Goal: Task Accomplishment & Management: Manage account settings

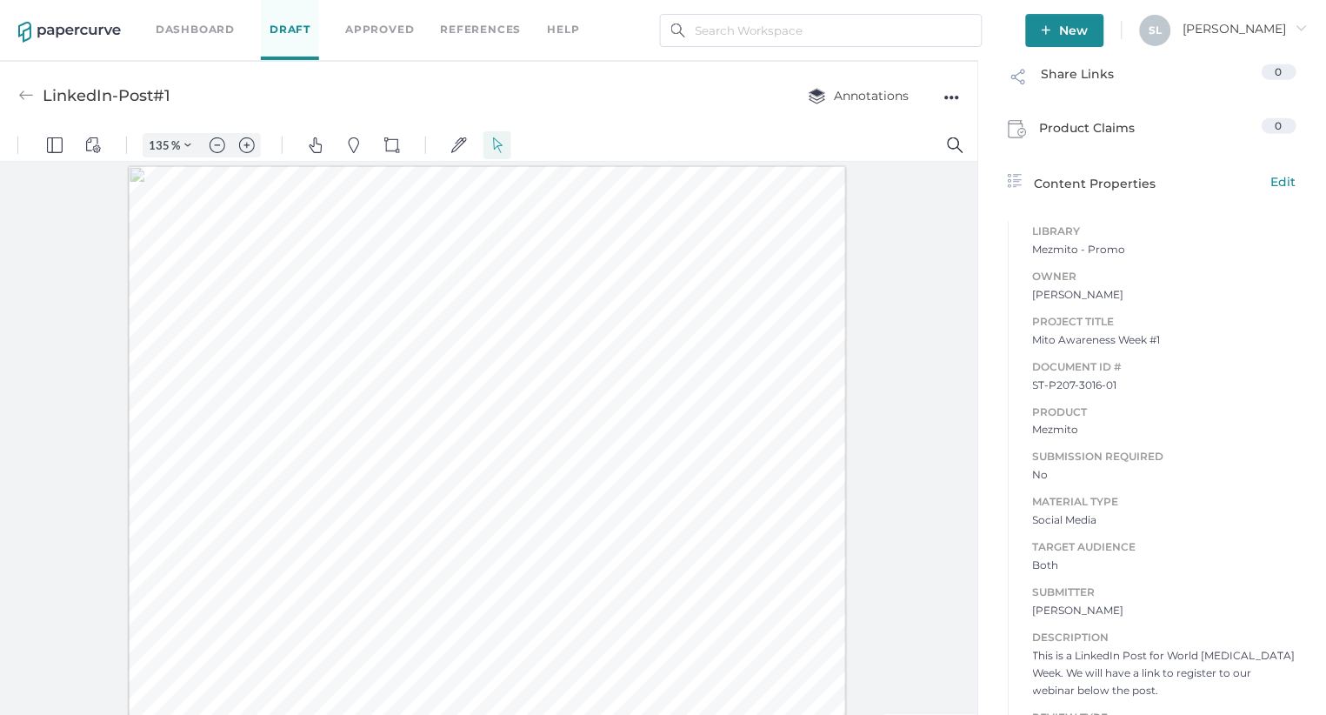
scroll to position [1, 0]
click at [194, 28] on link "Dashboard" at bounding box center [195, 29] width 79 height 19
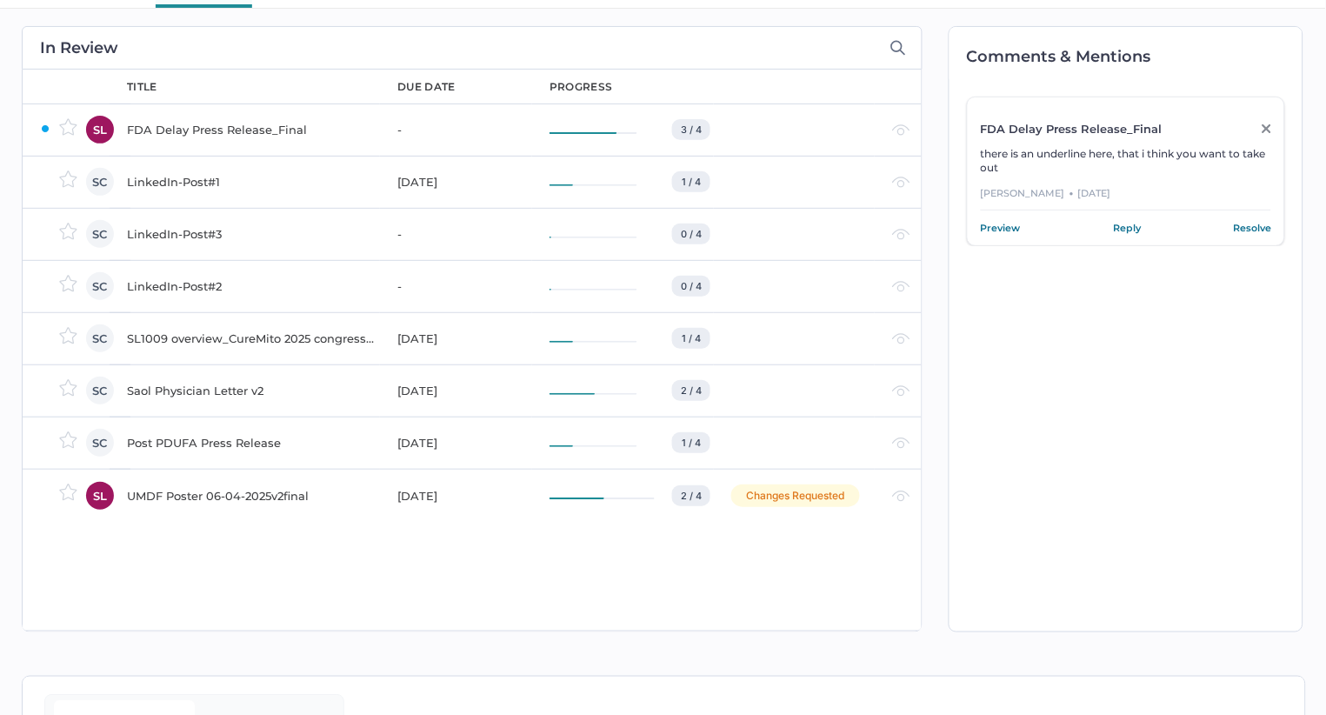
scroll to position [66, 0]
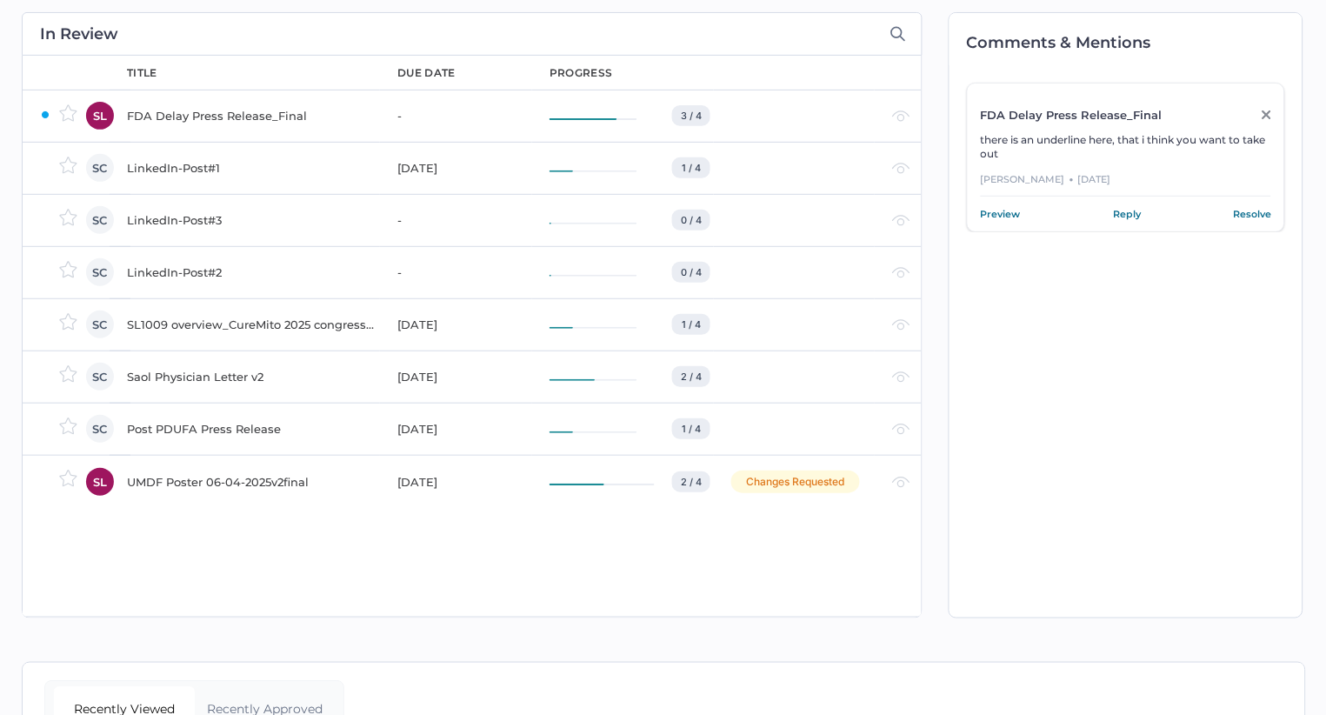
click at [265, 480] on div "UMDF Poster 06-04-2025v2final" at bounding box center [252, 481] width 250 height 21
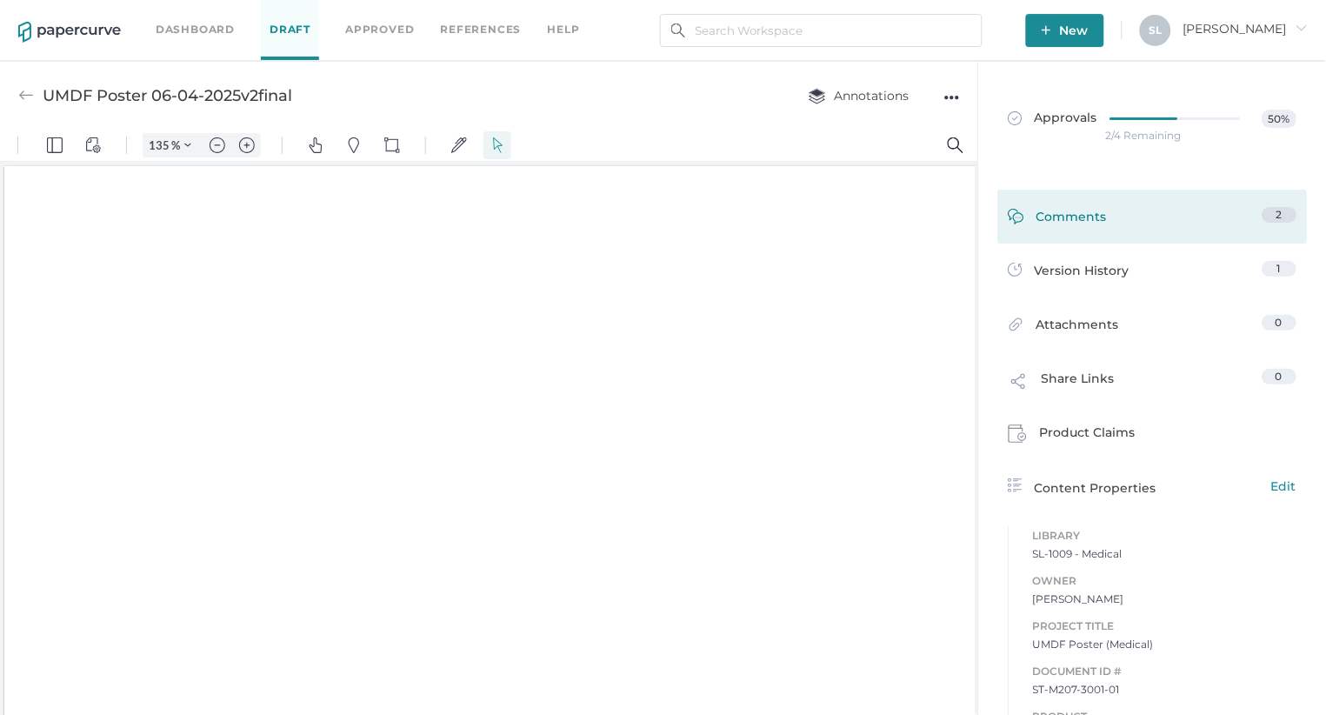
type input "135"
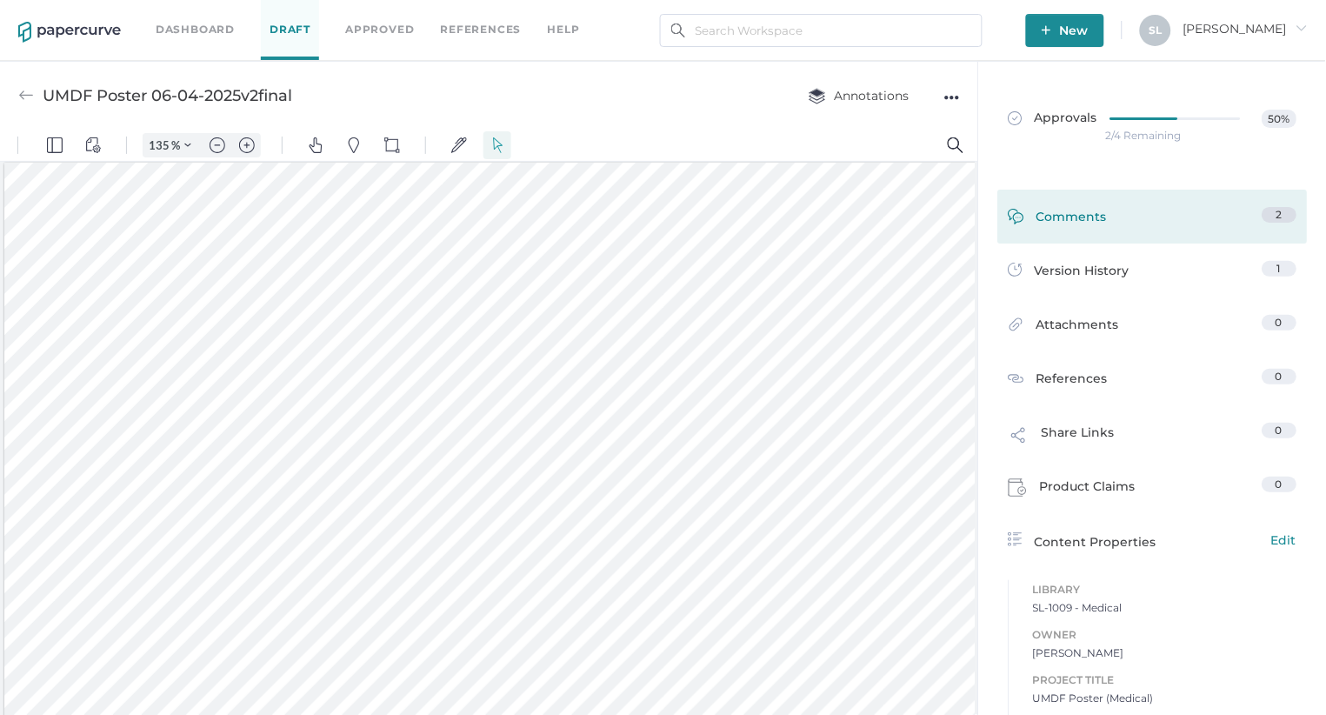
scroll to position [3, 0]
click at [1081, 211] on div "Comments" at bounding box center [1057, 220] width 99 height 27
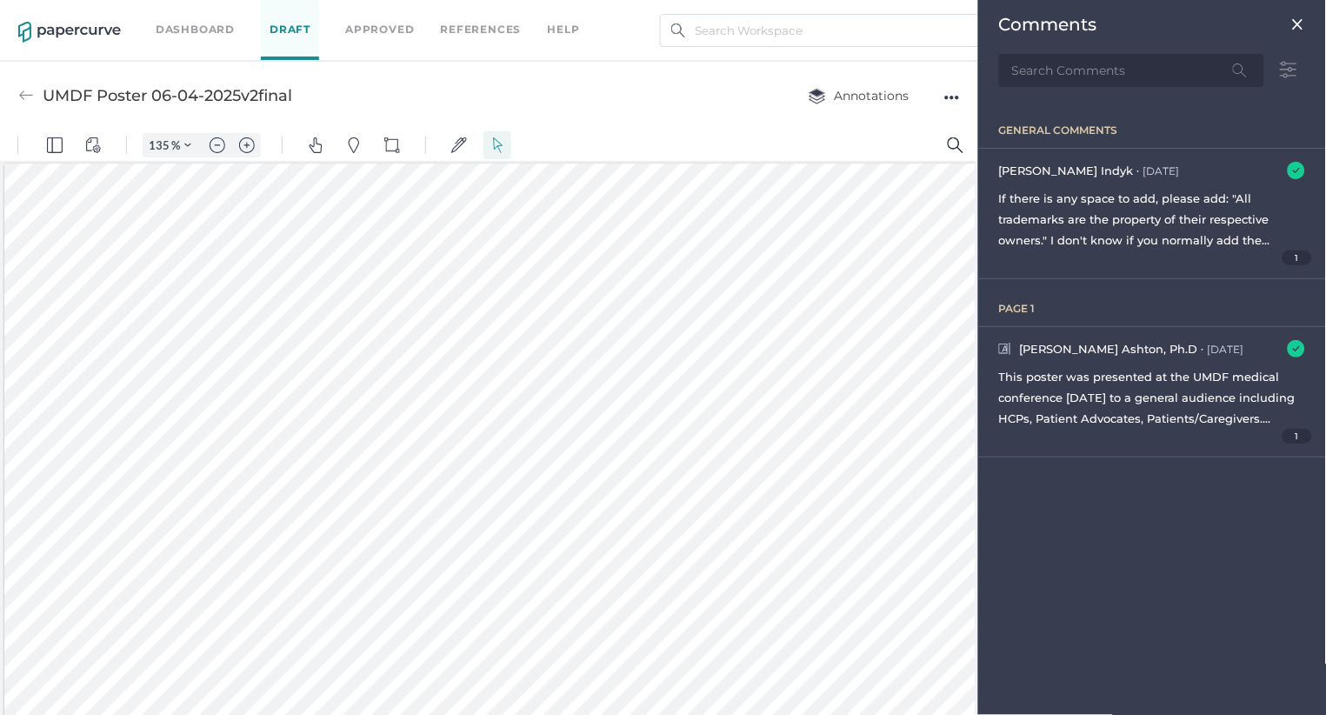
scroll to position [7, 0]
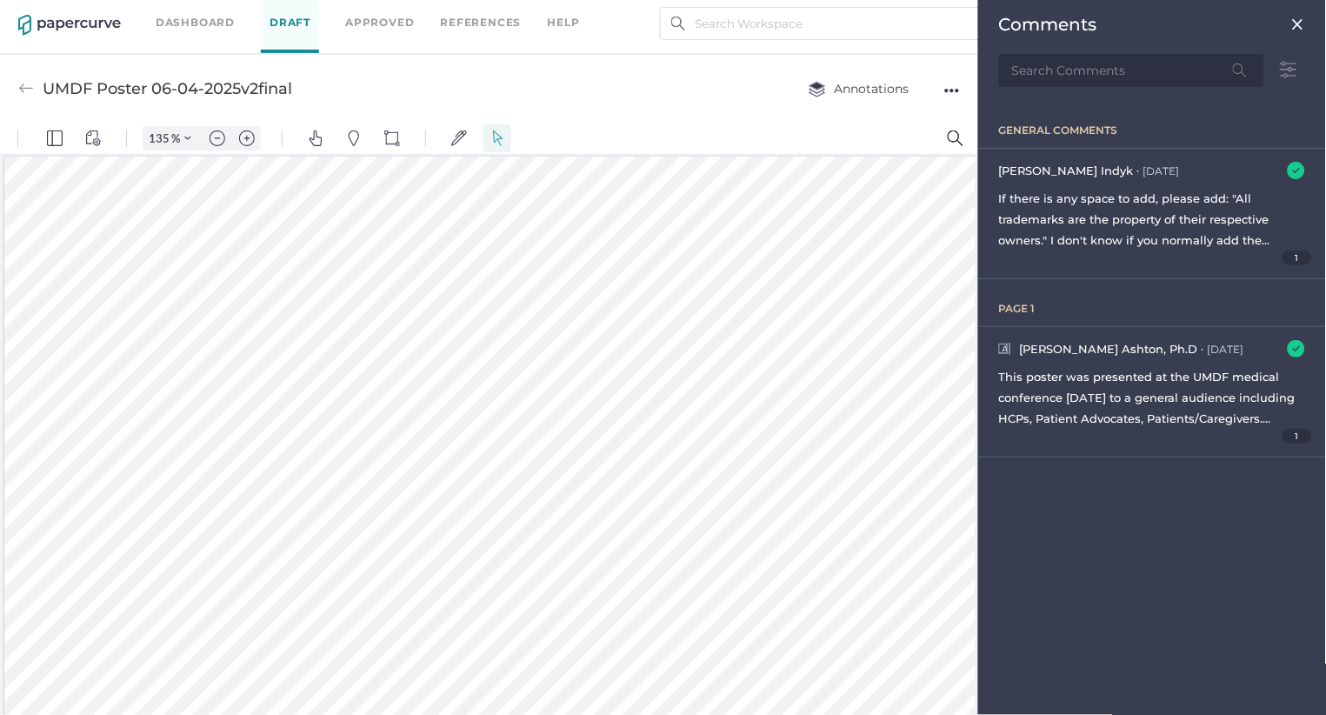
click at [1297, 19] on img at bounding box center [1298, 24] width 14 height 14
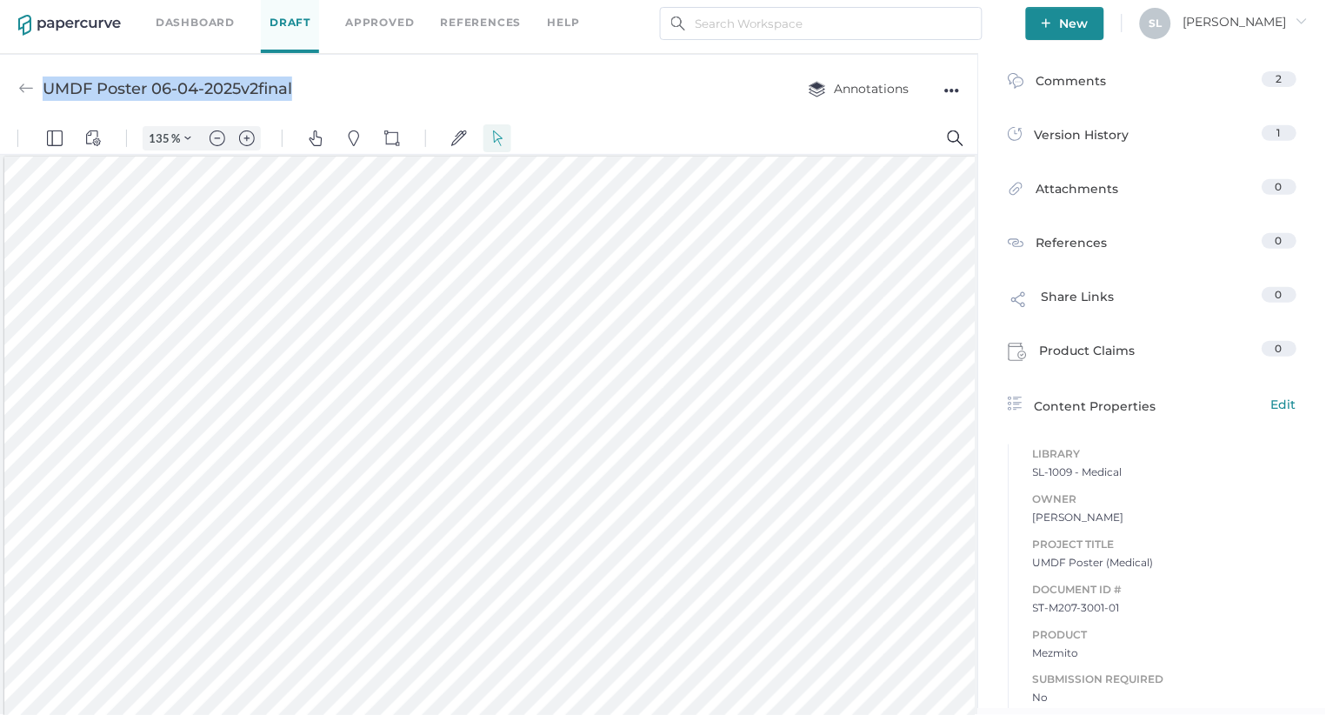
drag, startPoint x: 314, startPoint y: 90, endPoint x: 45, endPoint y: 90, distance: 268.6
click at [45, 90] on div "UMDF Poster 06-04-2025v2final Annotations ●●●" at bounding box center [489, 88] width 978 height 69
copy div "UMDF Poster 06-04-2025v2final"
click at [586, 39] on div "Dashboard Draft Approved References help" at bounding box center [381, 23] width 450 height 60
click at [25, 89] on img at bounding box center [26, 89] width 16 height 16
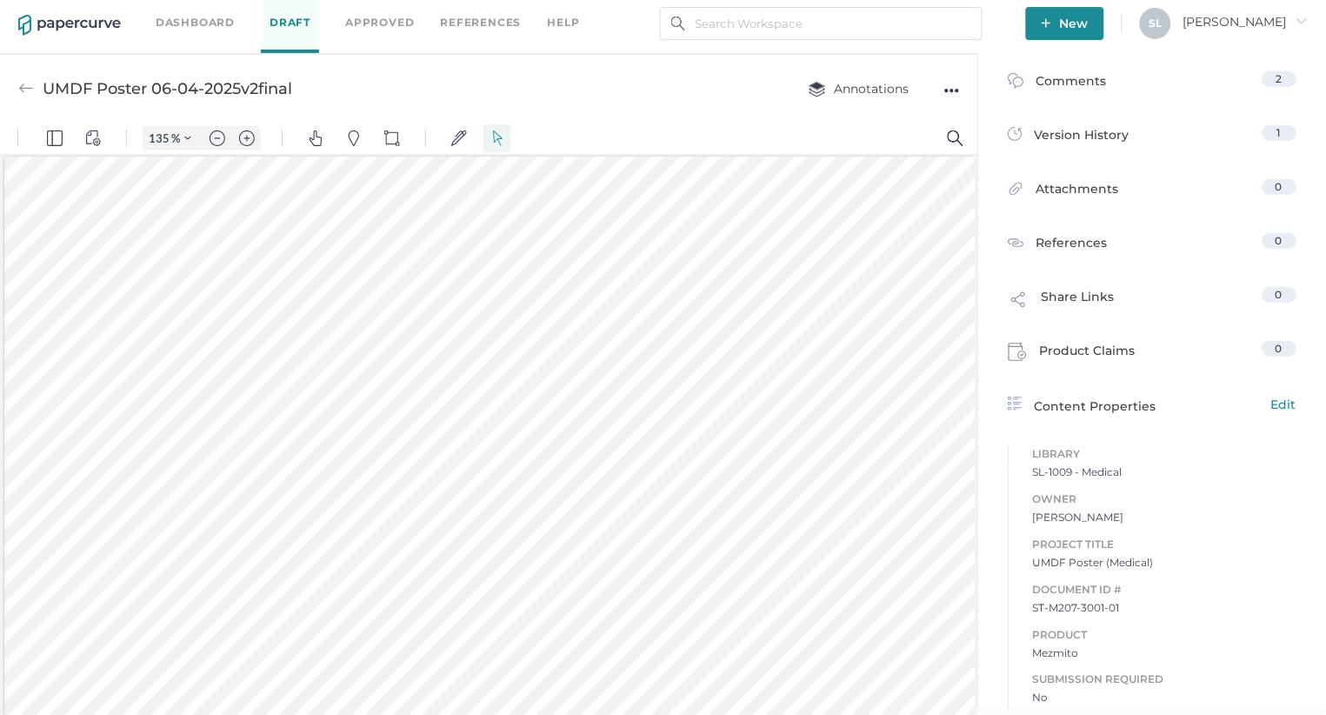
click at [188, 20] on link "Dashboard" at bounding box center [195, 22] width 79 height 19
